Goal: Task Accomplishment & Management: Manage account settings

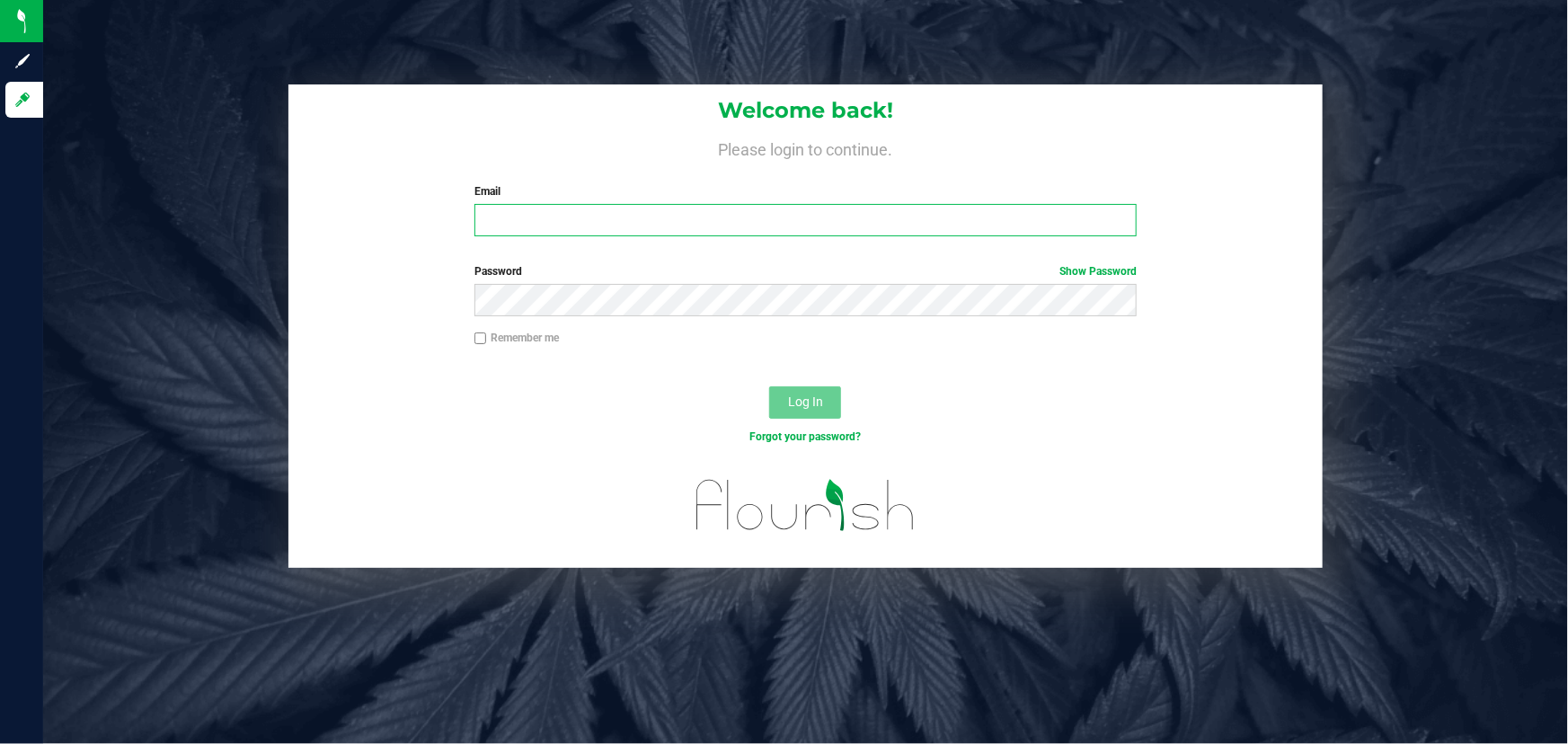
type input "[PERSON_NAME][EMAIL_ADDRESS][DOMAIN_NAME]"
click at [407, 417] on div "Log In" at bounding box center [805, 408] width 1034 height 60
click at [789, 395] on span "Log In" at bounding box center [805, 401] width 35 height 14
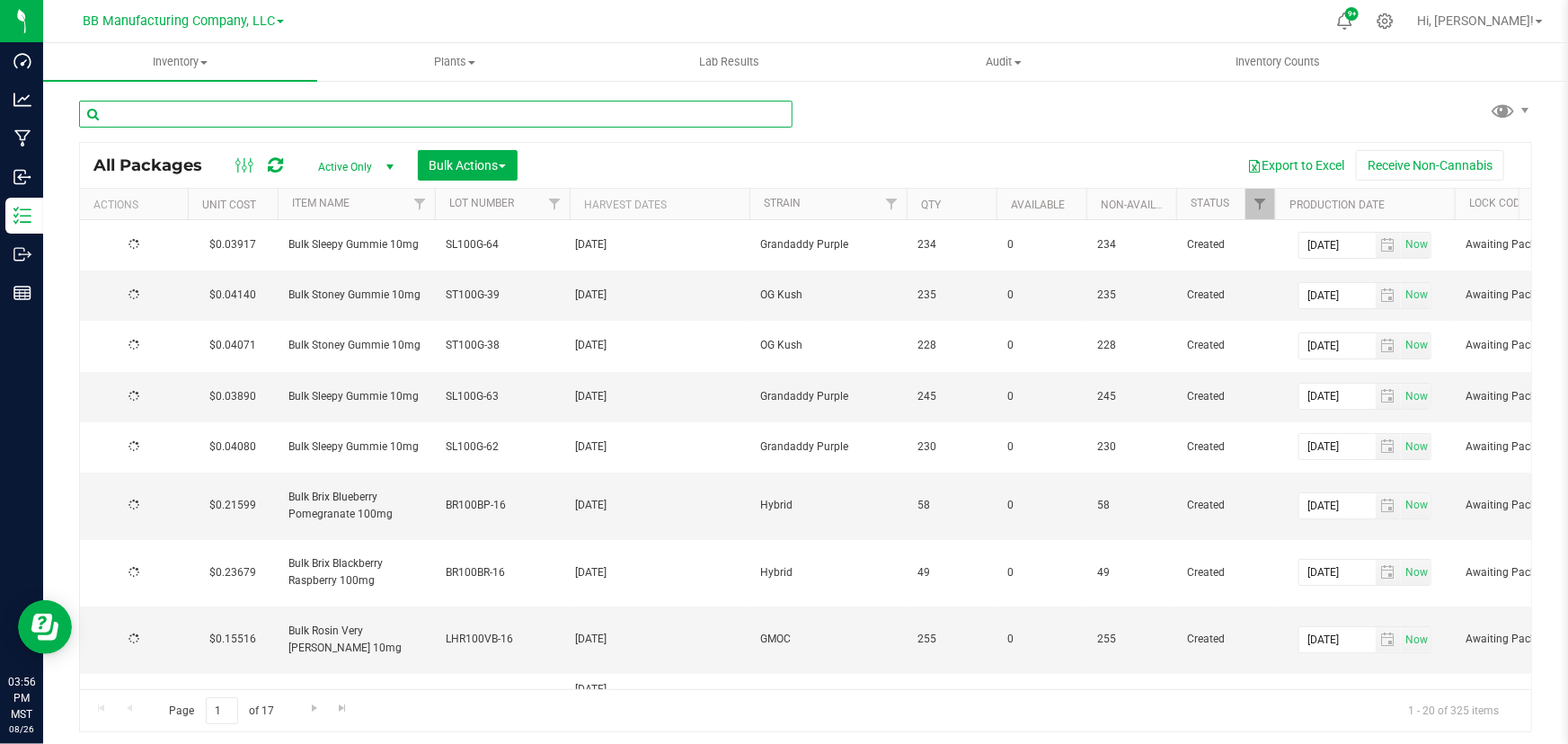
click at [207, 118] on input "text" at bounding box center [435, 114] width 714 height 27
click at [152, 111] on input "text" at bounding box center [435, 114] width 714 height 27
paste input "4PG2A [DATE] 71.77% RED 2% [DATE]"
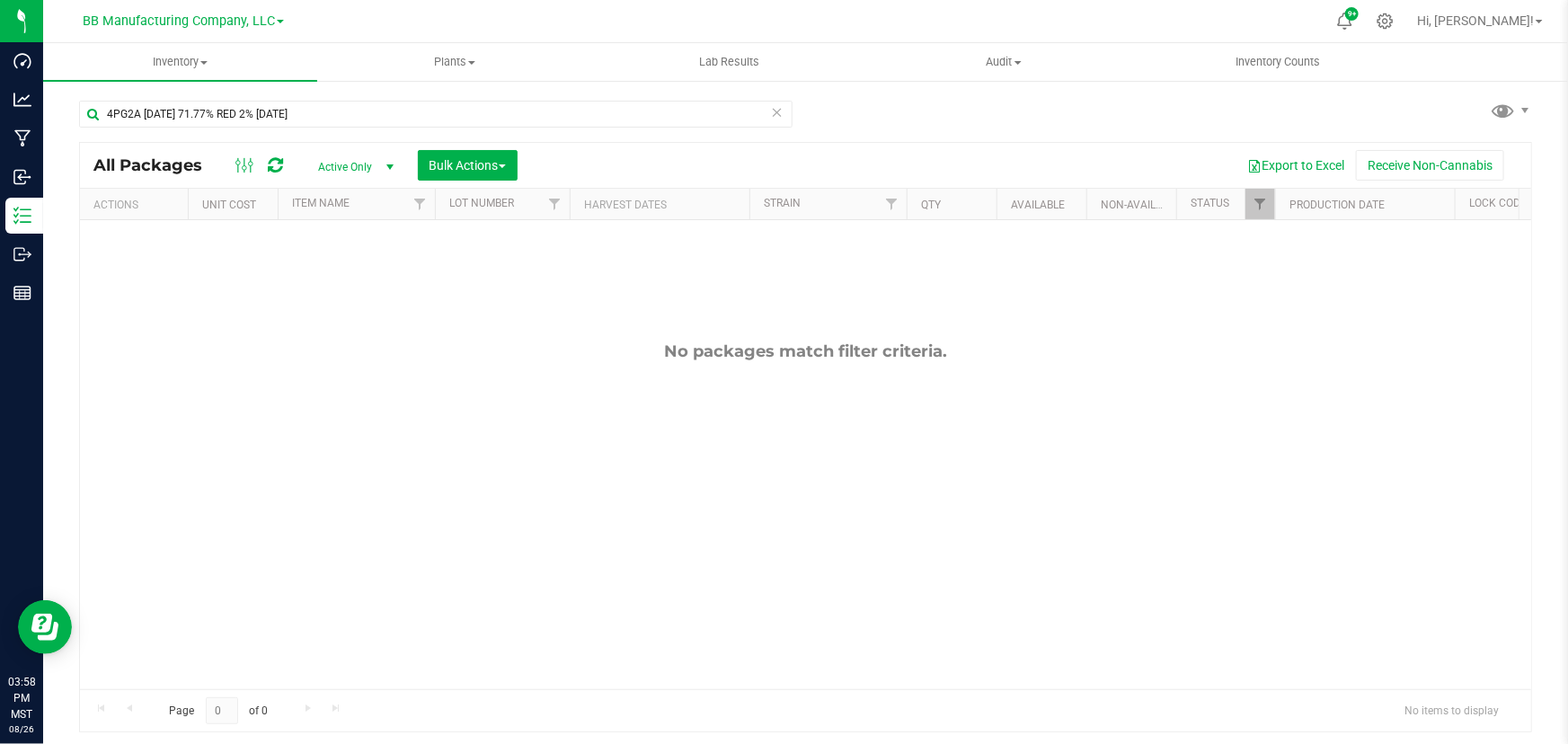
click at [56, 282] on div "4PG2A [DATE] 71.77% RED 2% [DATE] All Packages Active Only Active Only Lab Samp…" at bounding box center [805, 353] width 1525 height 548
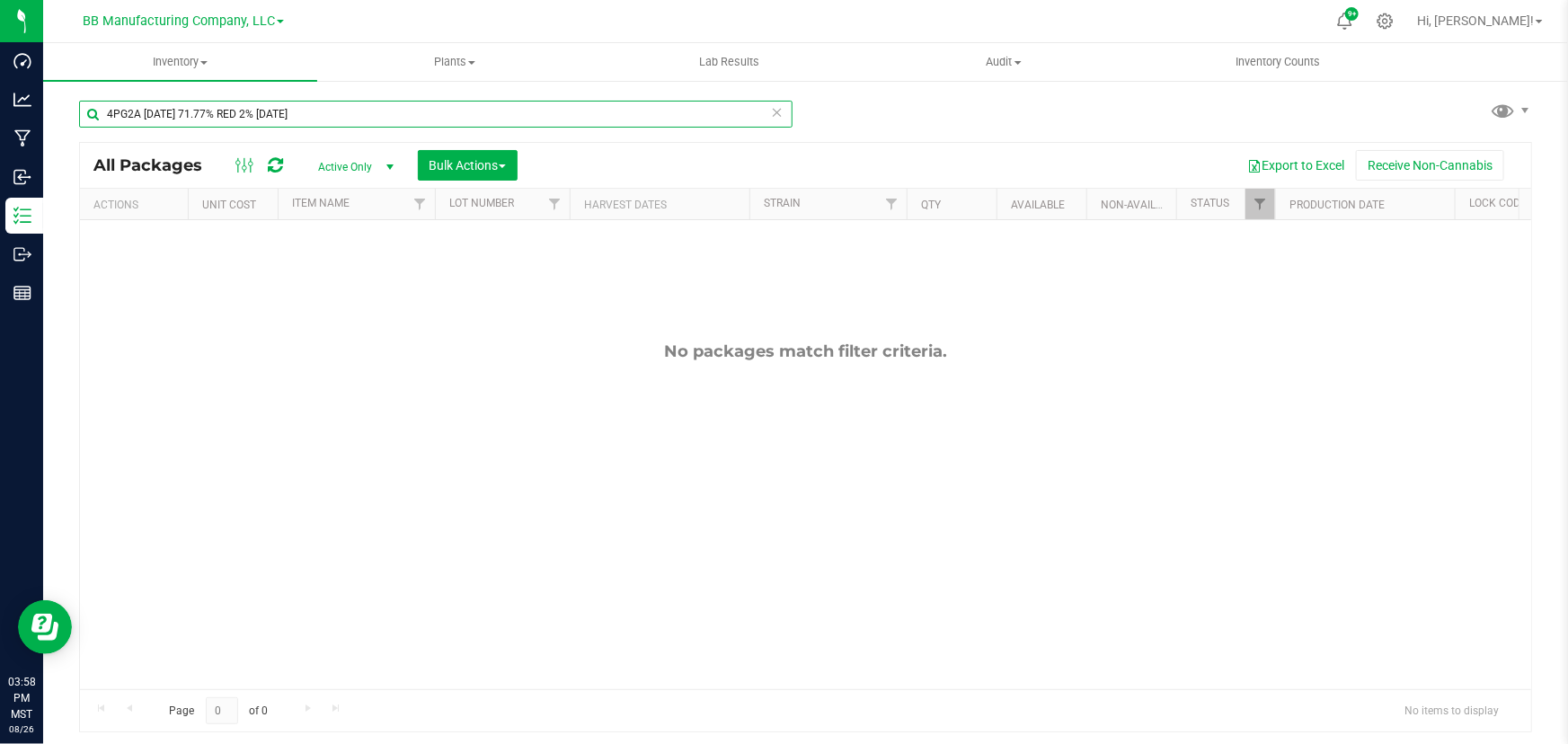
click at [336, 107] on input "4PG2A [DATE] 71.77% RED 2% [DATE]" at bounding box center [435, 114] width 714 height 27
drag, startPoint x: 144, startPoint y: 114, endPoint x: 537, endPoint y: 130, distance: 393.3
click at [537, 130] on div "4PG2A [DATE] 71.77% RED 2% [DATE]" at bounding box center [435, 121] width 714 height 41
type input "4PG2A"
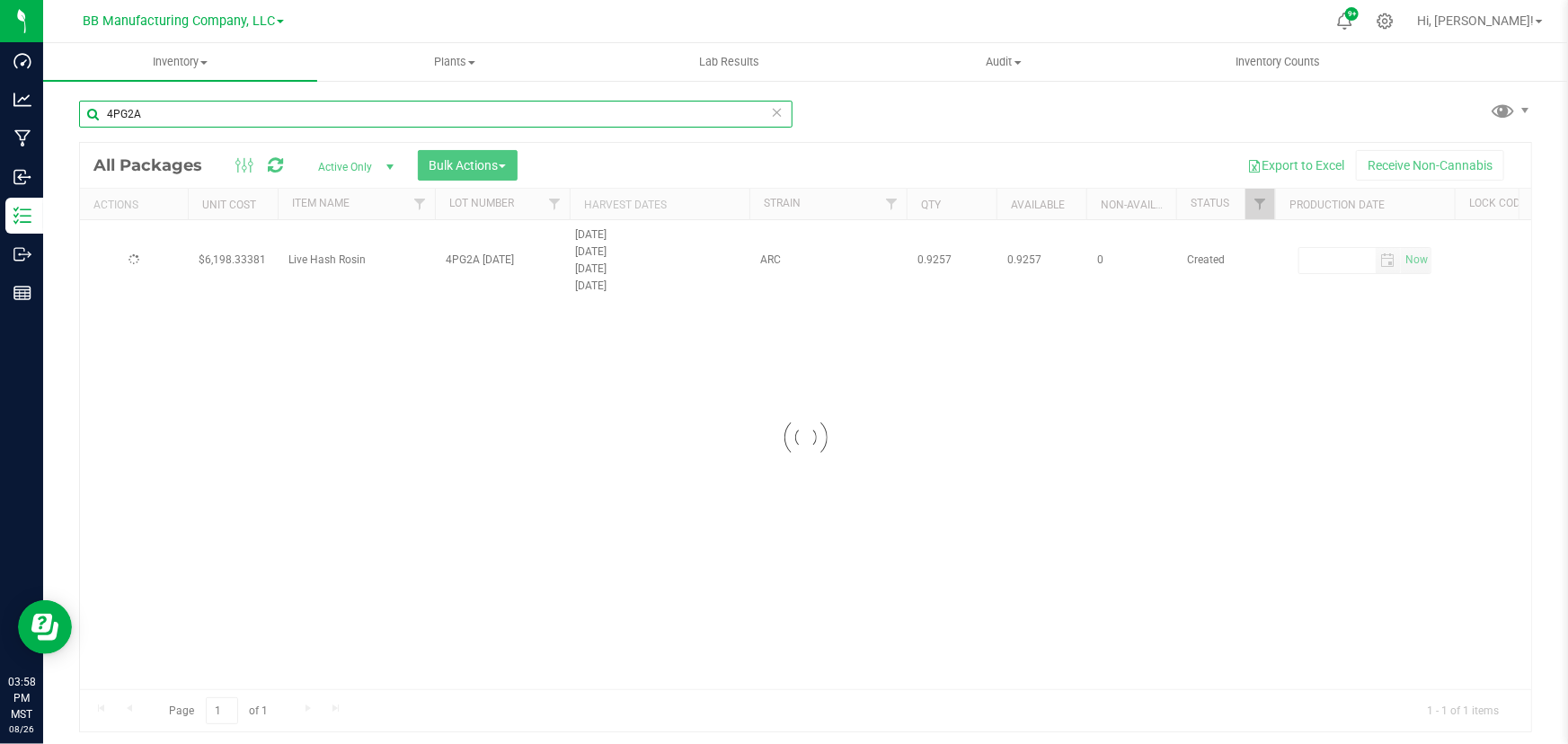
type input "[DATE]"
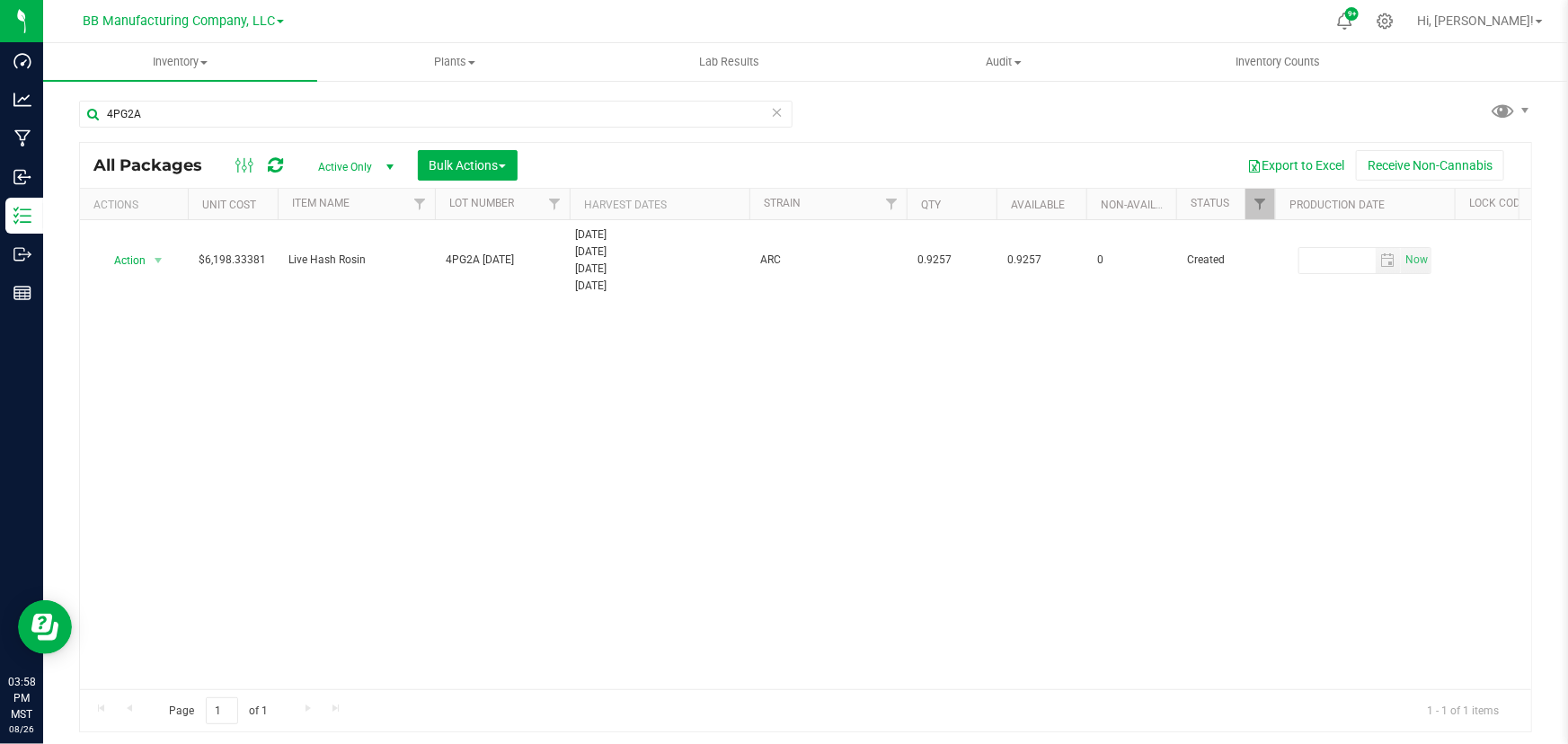
click at [61, 136] on div "4PG2A All Packages Active Only Active Only Lab Samples Locked All Bulk Actions …" at bounding box center [805, 353] width 1525 height 548
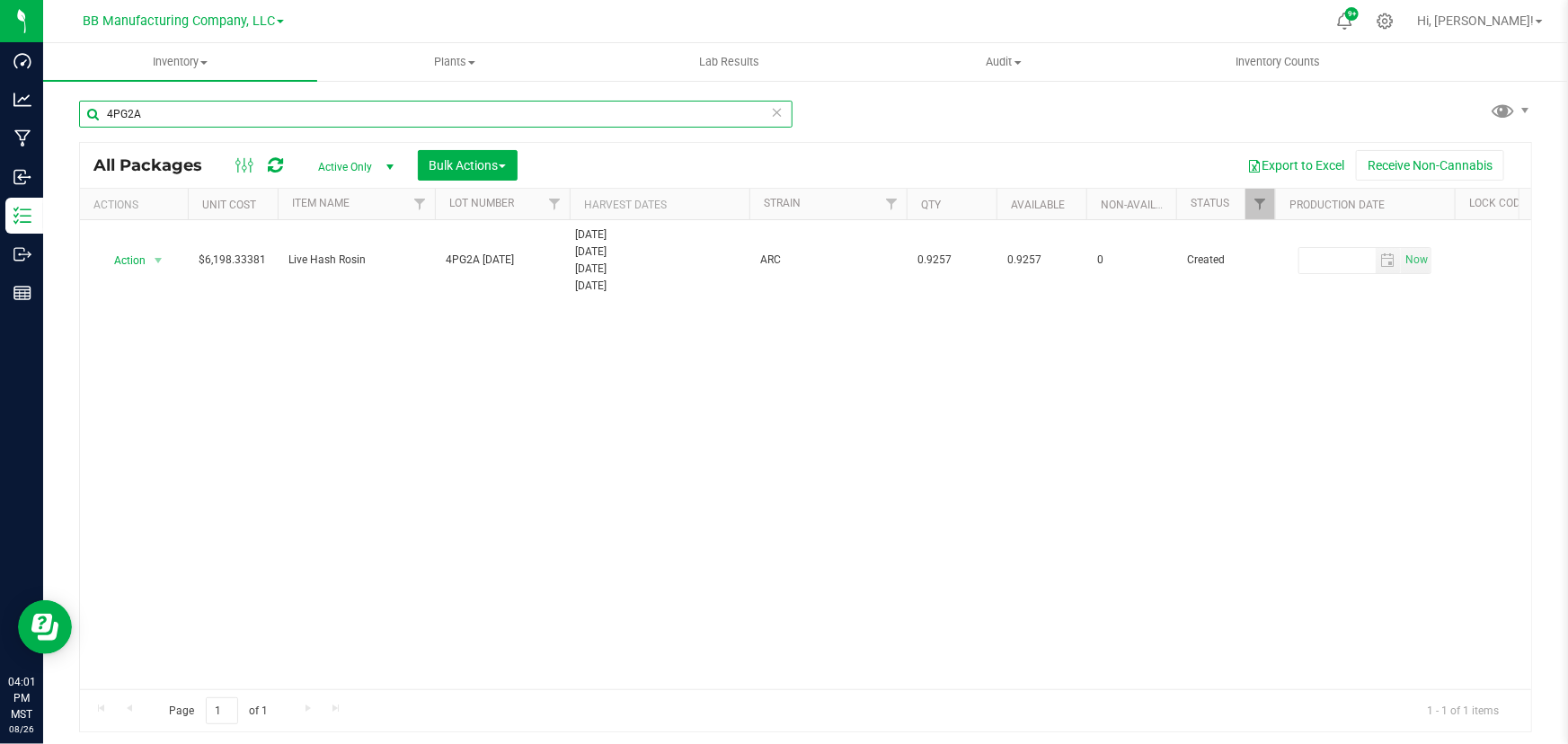
click at [153, 113] on input "4PG2A" at bounding box center [435, 114] width 714 height 27
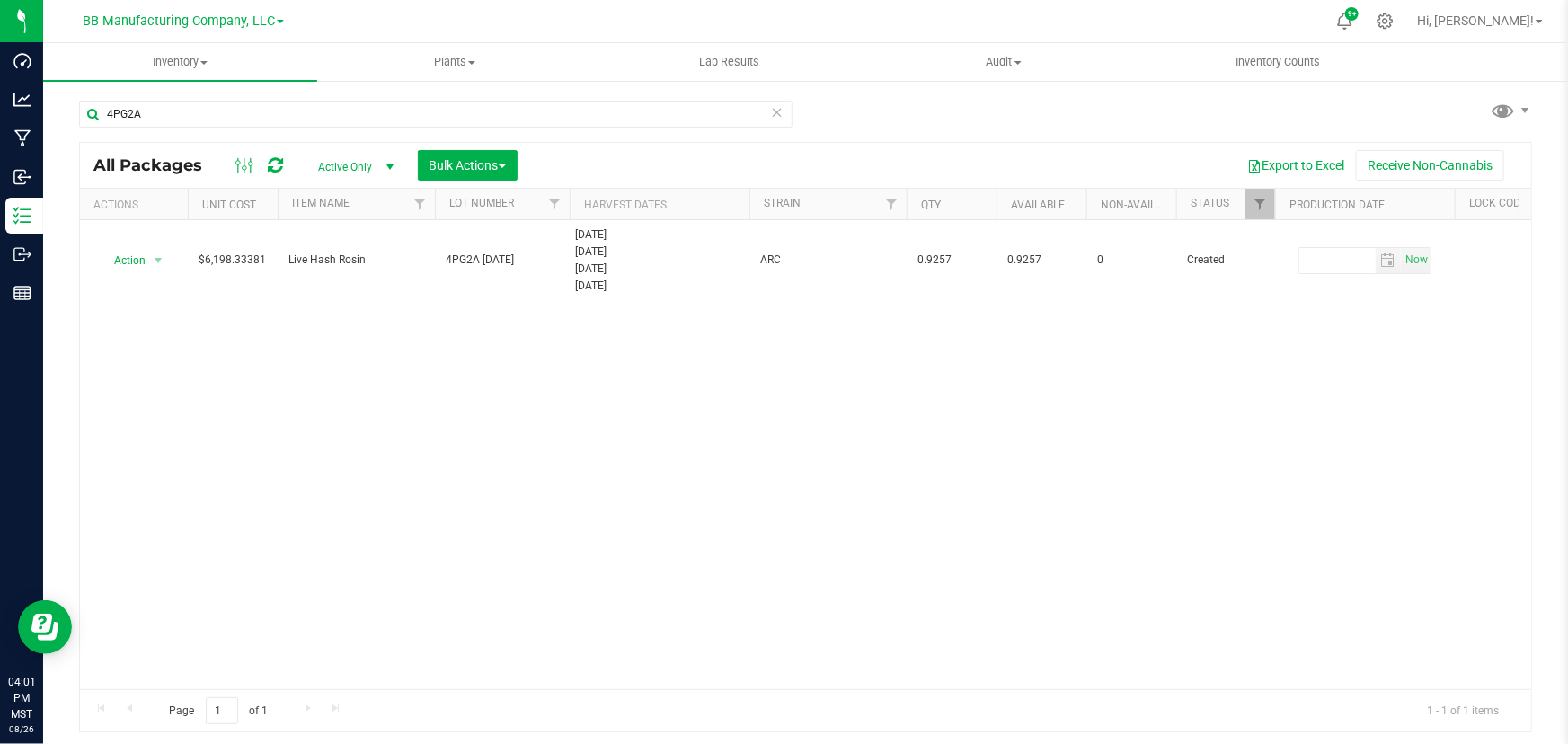
click at [95, 315] on div "Action Action Adjust qty Create package Edit attributes Global inventory Locate…" at bounding box center [805, 455] width 1451 height 469
click at [64, 333] on div "4PG2A All Packages Active Only Active Only Lab Samples Locked All Bulk Actions …" at bounding box center [805, 353] width 1525 height 548
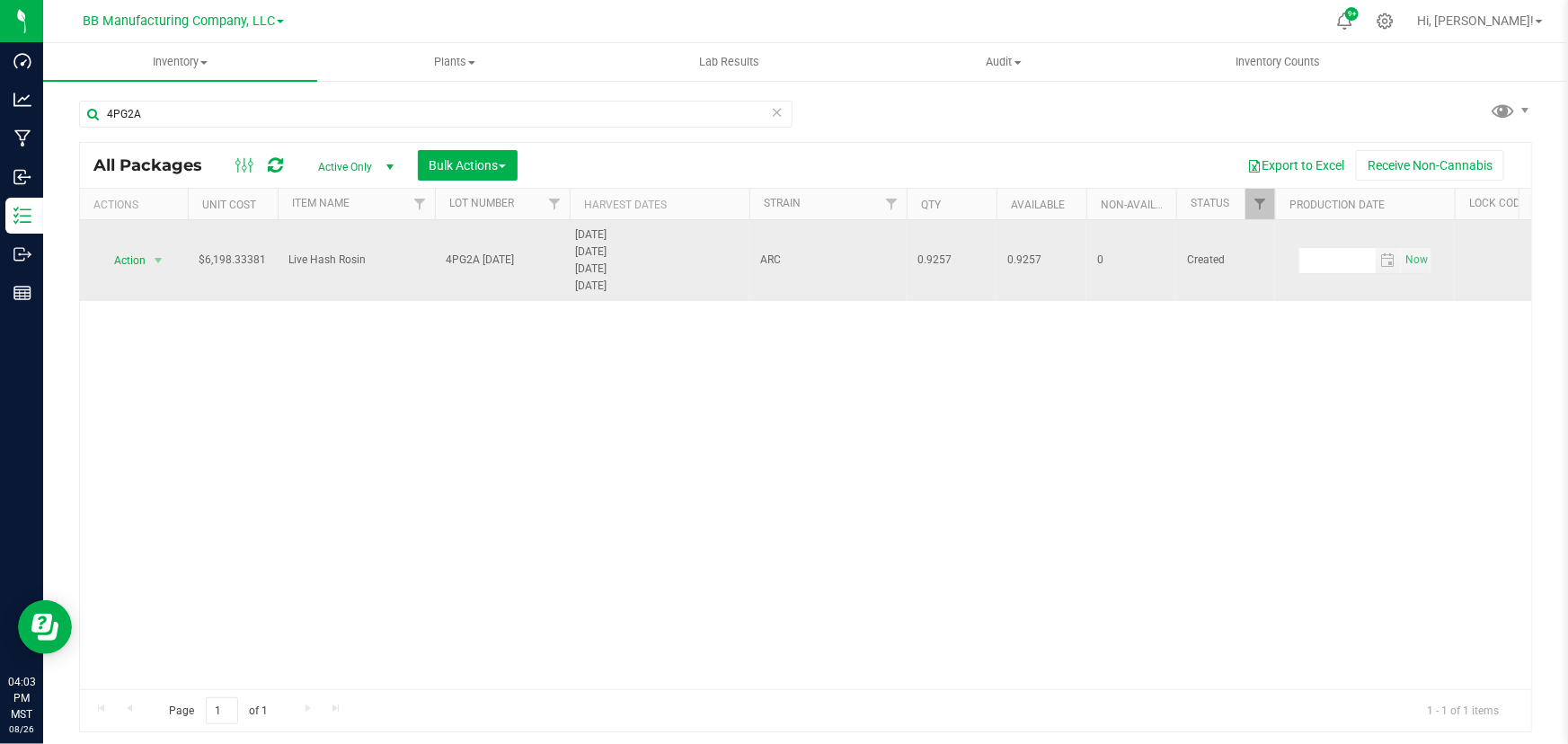
click at [331, 256] on span "Live Hash Rosin" at bounding box center [356, 261] width 136 height 17
copy tr "Live Hash Rosin"
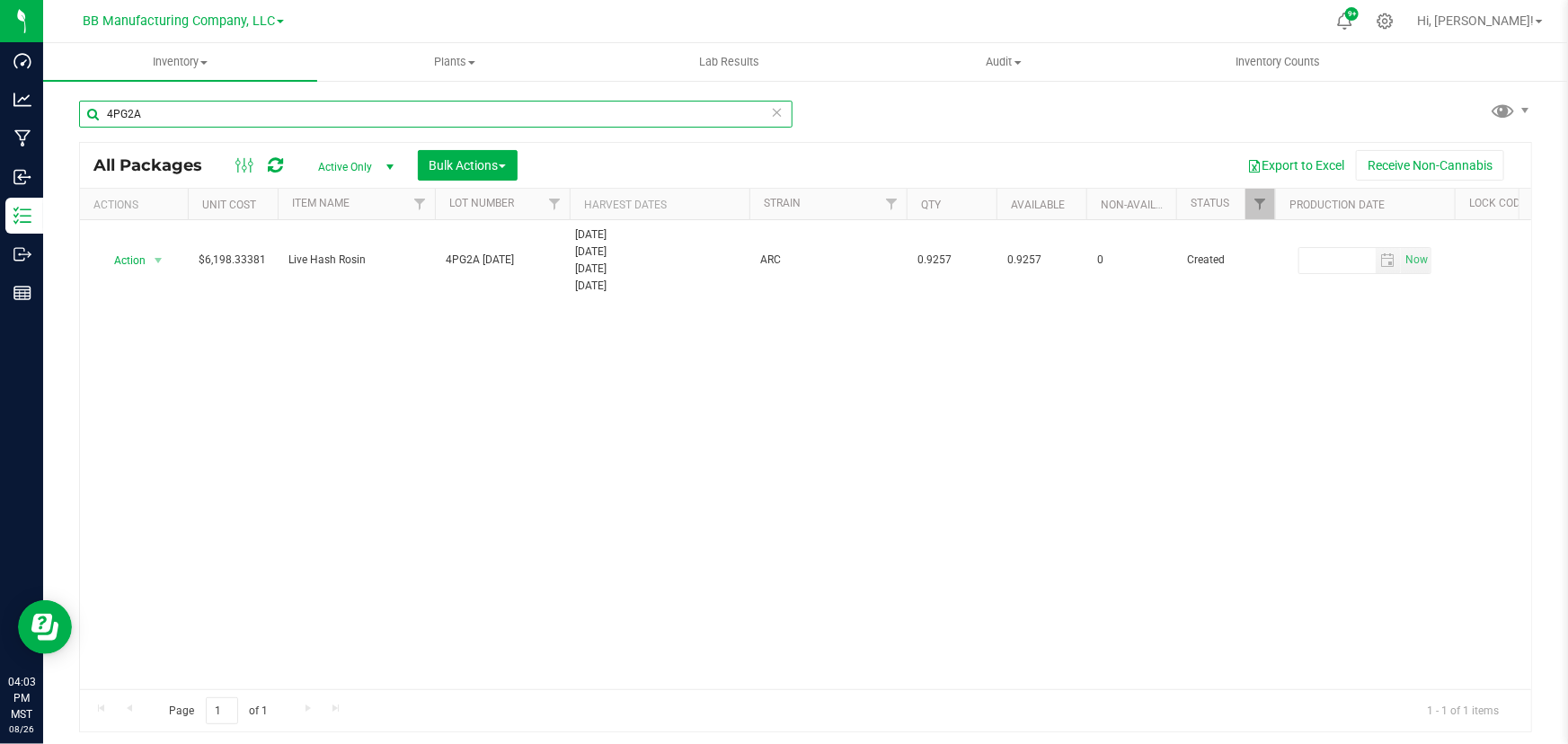
click at [152, 116] on input "4PG2A" at bounding box center [435, 114] width 714 height 27
paste input "Live Hash Rosin"
type input "Live Hash Rosin"
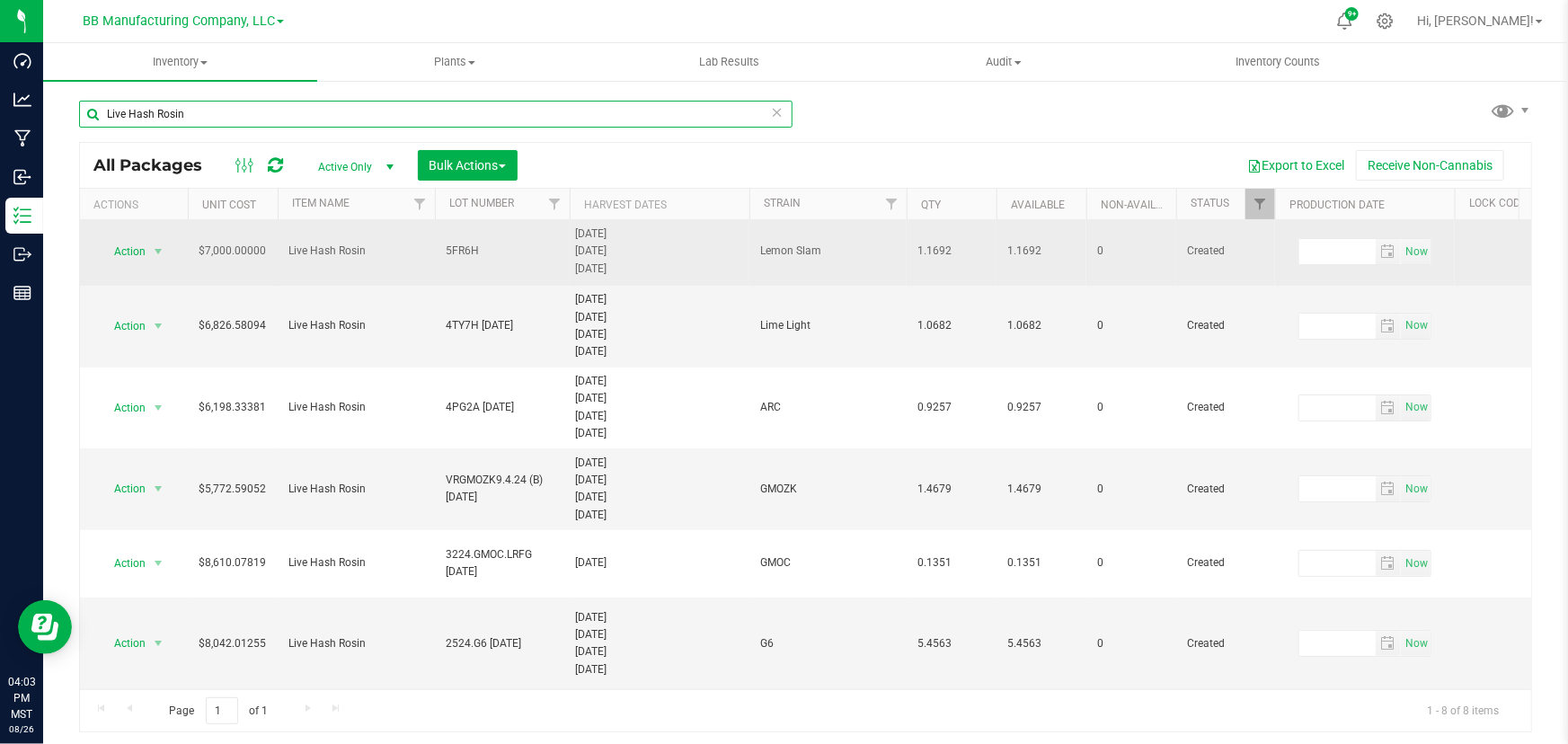
scroll to position [136, 0]
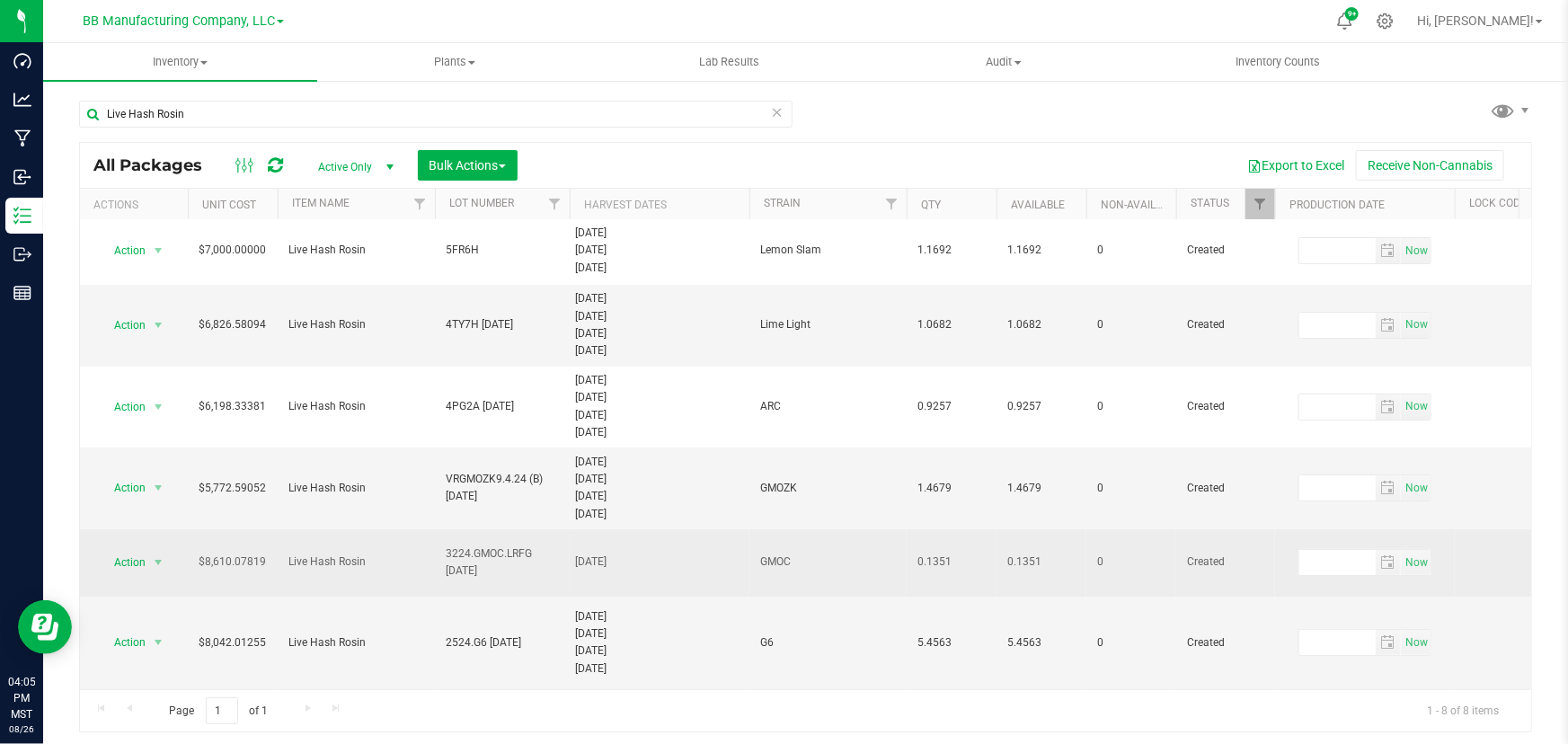
click at [451, 545] on span "3224.GMOC.LRFG [DATE]" at bounding box center [502, 562] width 113 height 34
click at [451, 549] on input "3224.GMOC.LRFG [DATE]" at bounding box center [497, 563] width 128 height 28
